Goal: Task Accomplishment & Management: Use online tool/utility

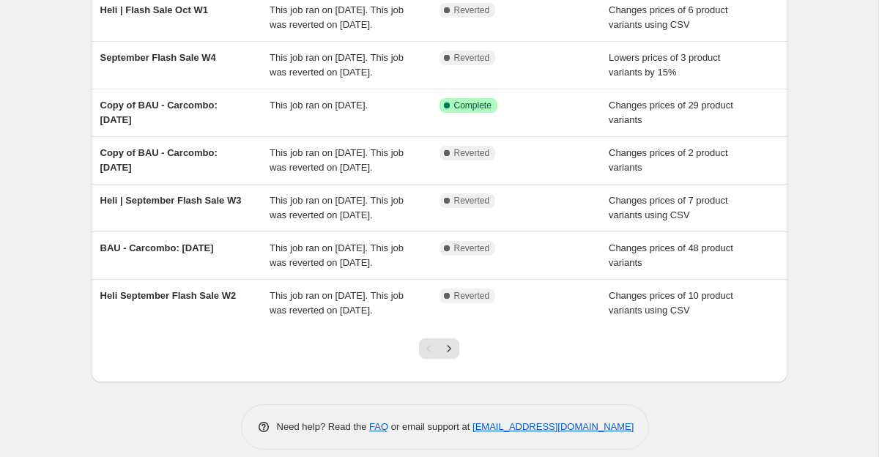
scroll to position [418, 0]
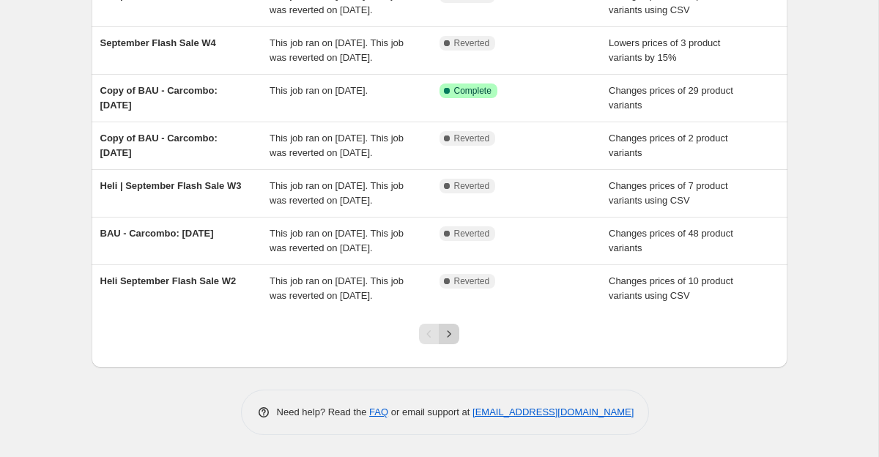
click at [454, 341] on icon "Next" at bounding box center [449, 334] width 15 height 15
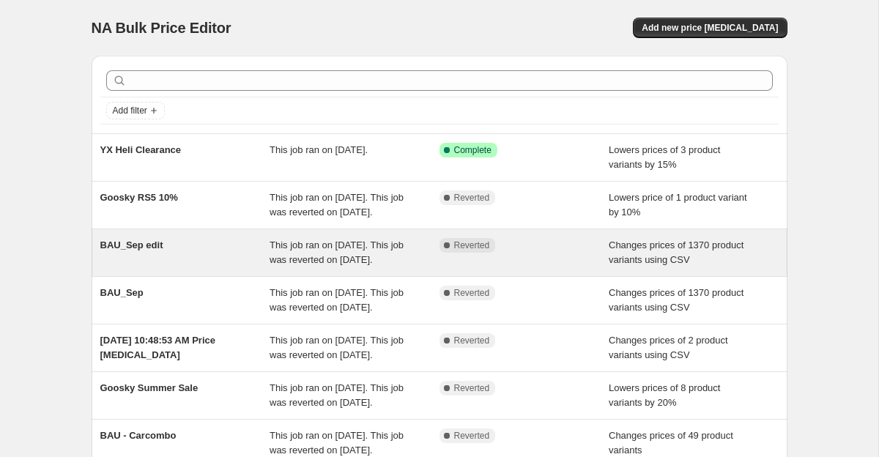
scroll to position [414, 0]
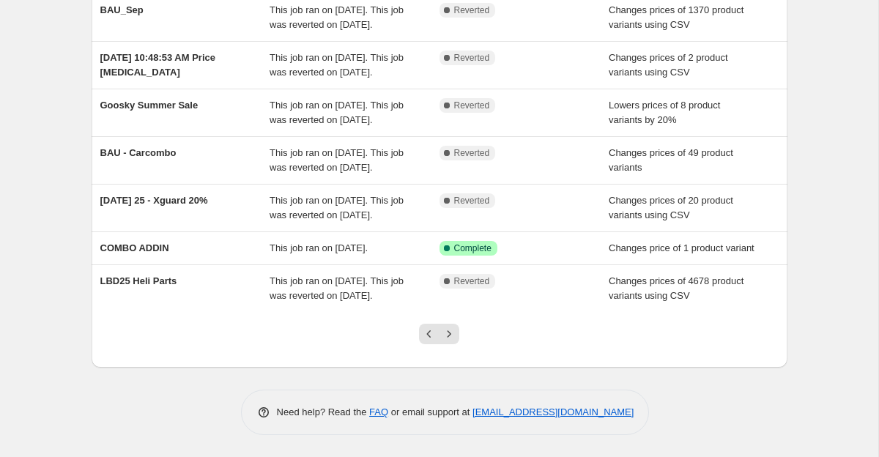
click at [425, 349] on div at bounding box center [438, 340] width 59 height 56
click at [428, 332] on icon "Previous" at bounding box center [429, 333] width 4 height 7
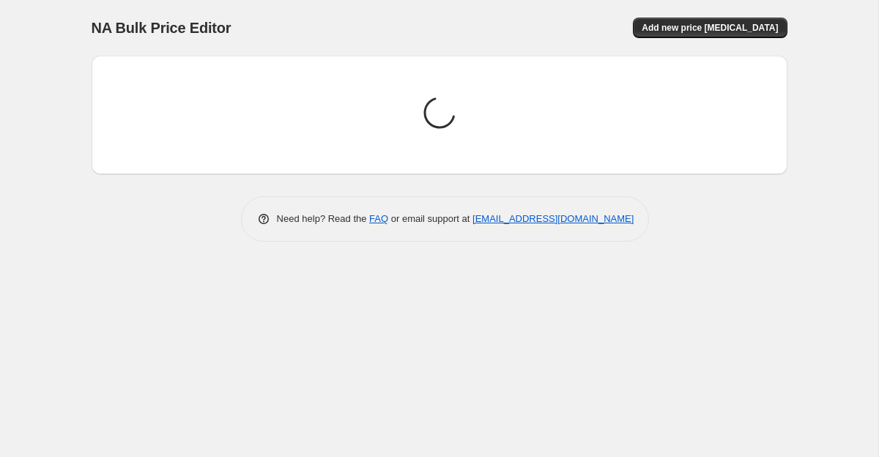
scroll to position [0, 0]
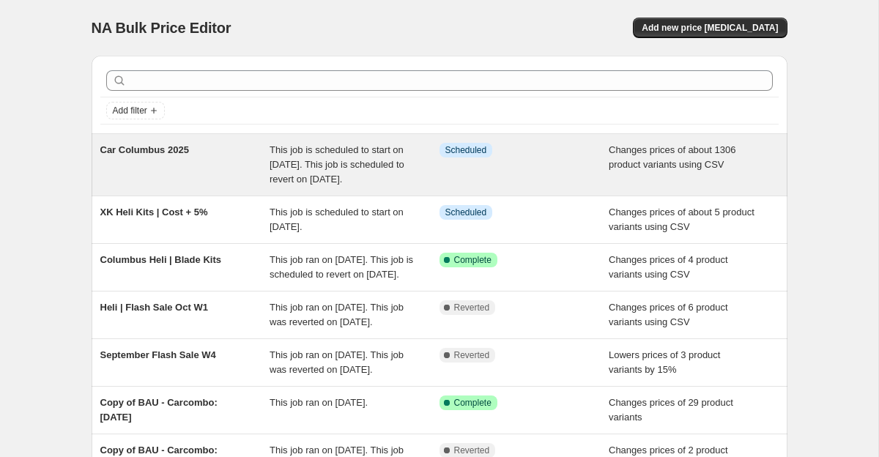
click at [163, 159] on div "Car Columbus 2025" at bounding box center [185, 165] width 170 height 44
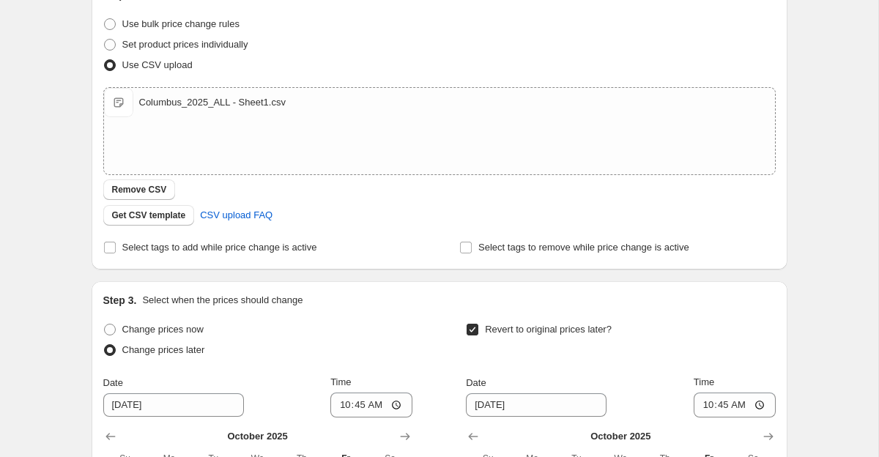
scroll to position [562, 0]
